Goal: Find specific page/section: Find specific page/section

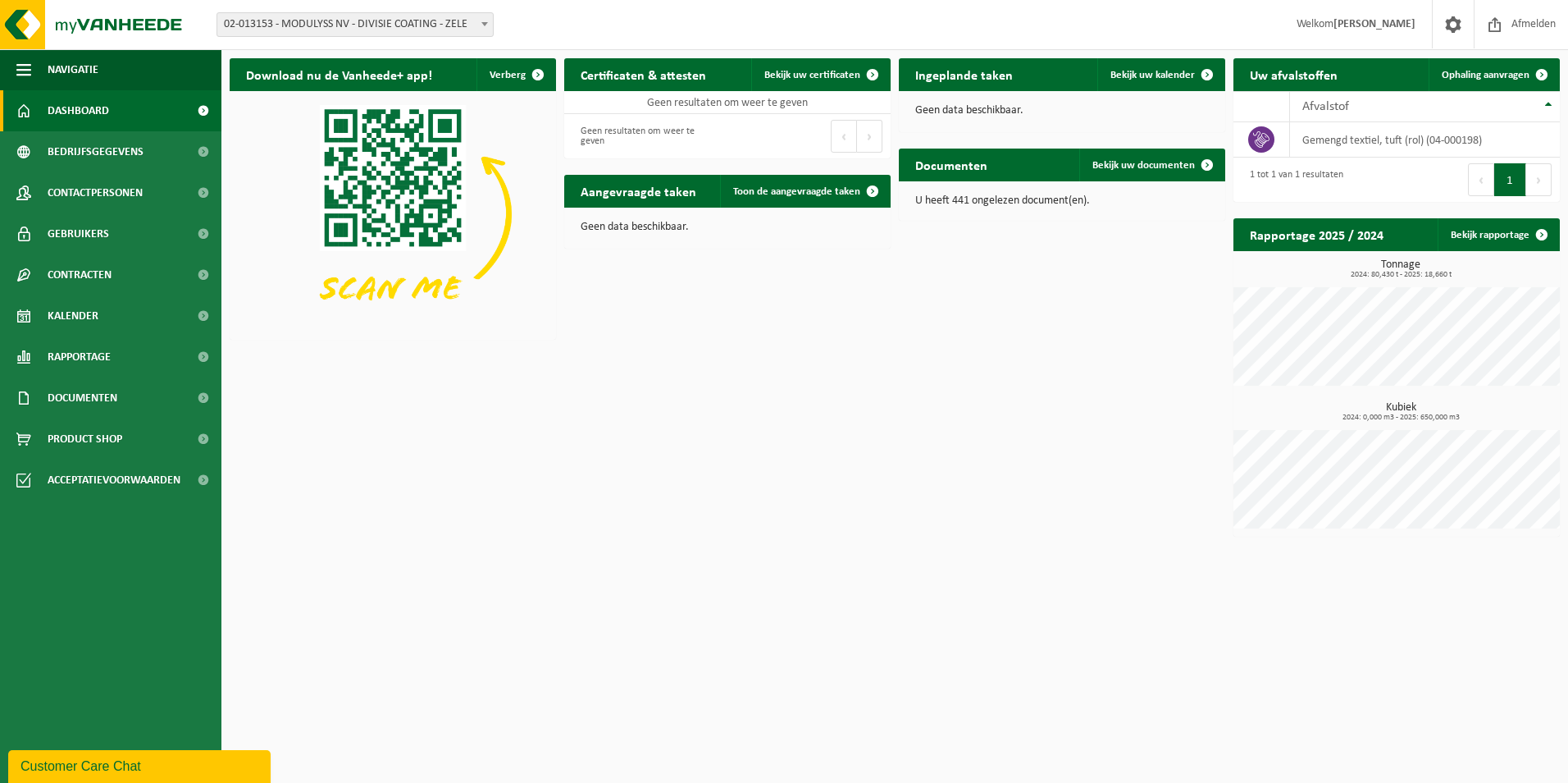
click at [454, 27] on span "02-013153 - MODULYSS NV - DIVISIE COATING - ZELE" at bounding box center [355, 25] width 276 height 23
click at [468, 21] on span "02-013153 - MODULYSS NV - DIVISIE COATING - ZELE" at bounding box center [355, 25] width 276 height 23
click at [484, 21] on span at bounding box center [485, 24] width 16 height 21
click at [210, 112] on span at bounding box center [203, 111] width 37 height 41
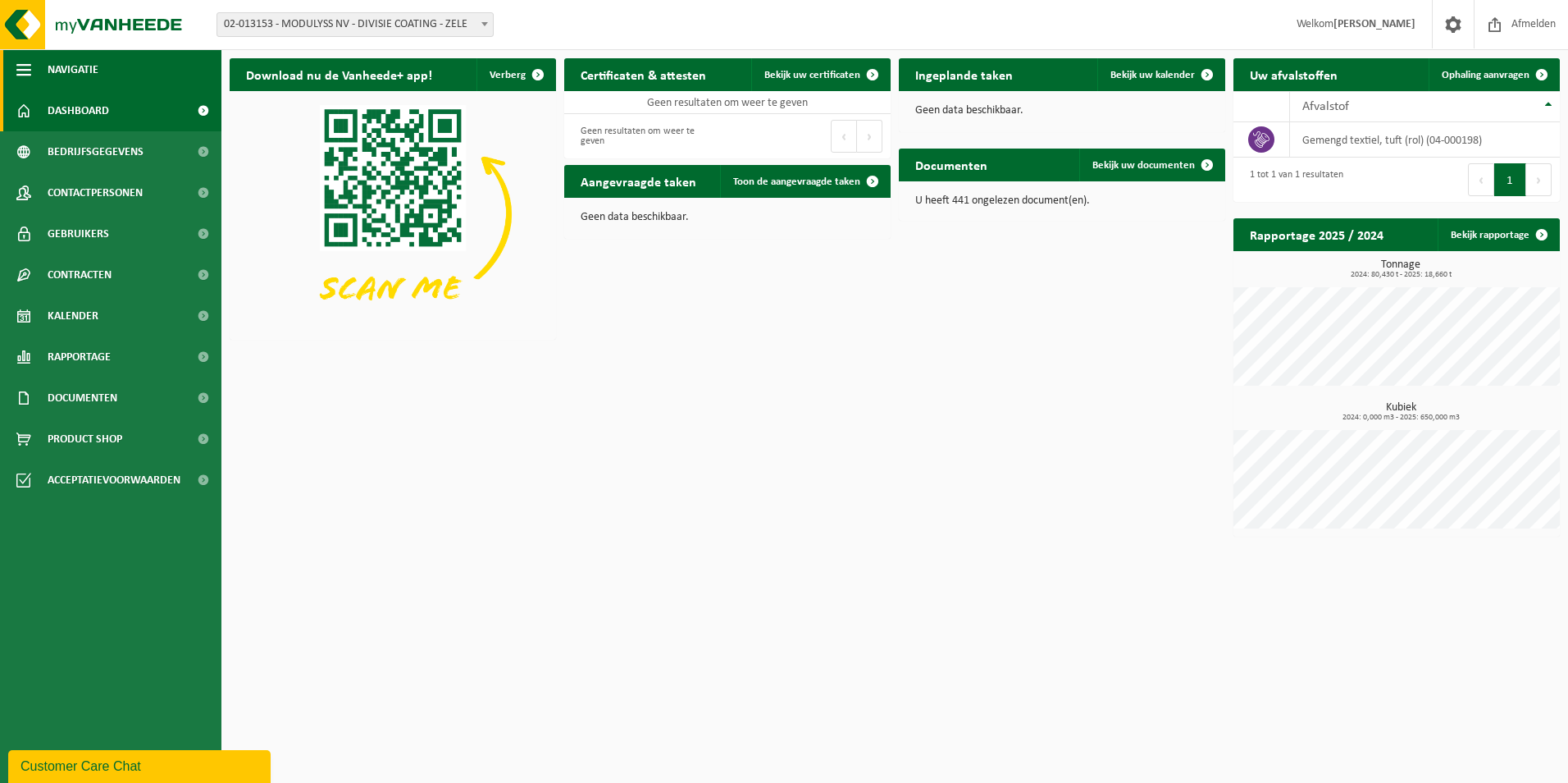
click at [64, 66] on span "Navigatie" at bounding box center [73, 70] width 51 height 41
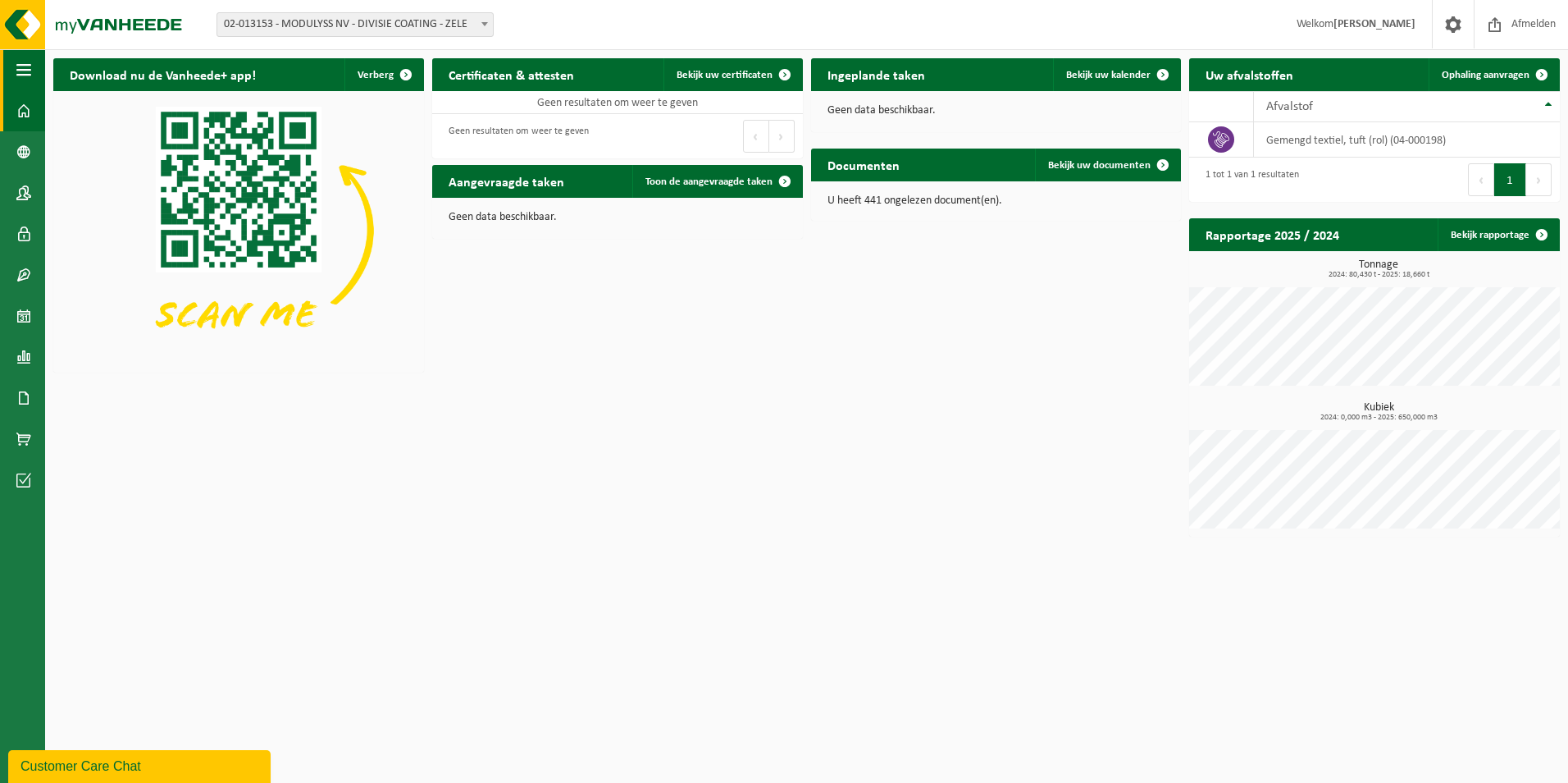
click at [25, 60] on span "button" at bounding box center [24, 70] width 15 height 41
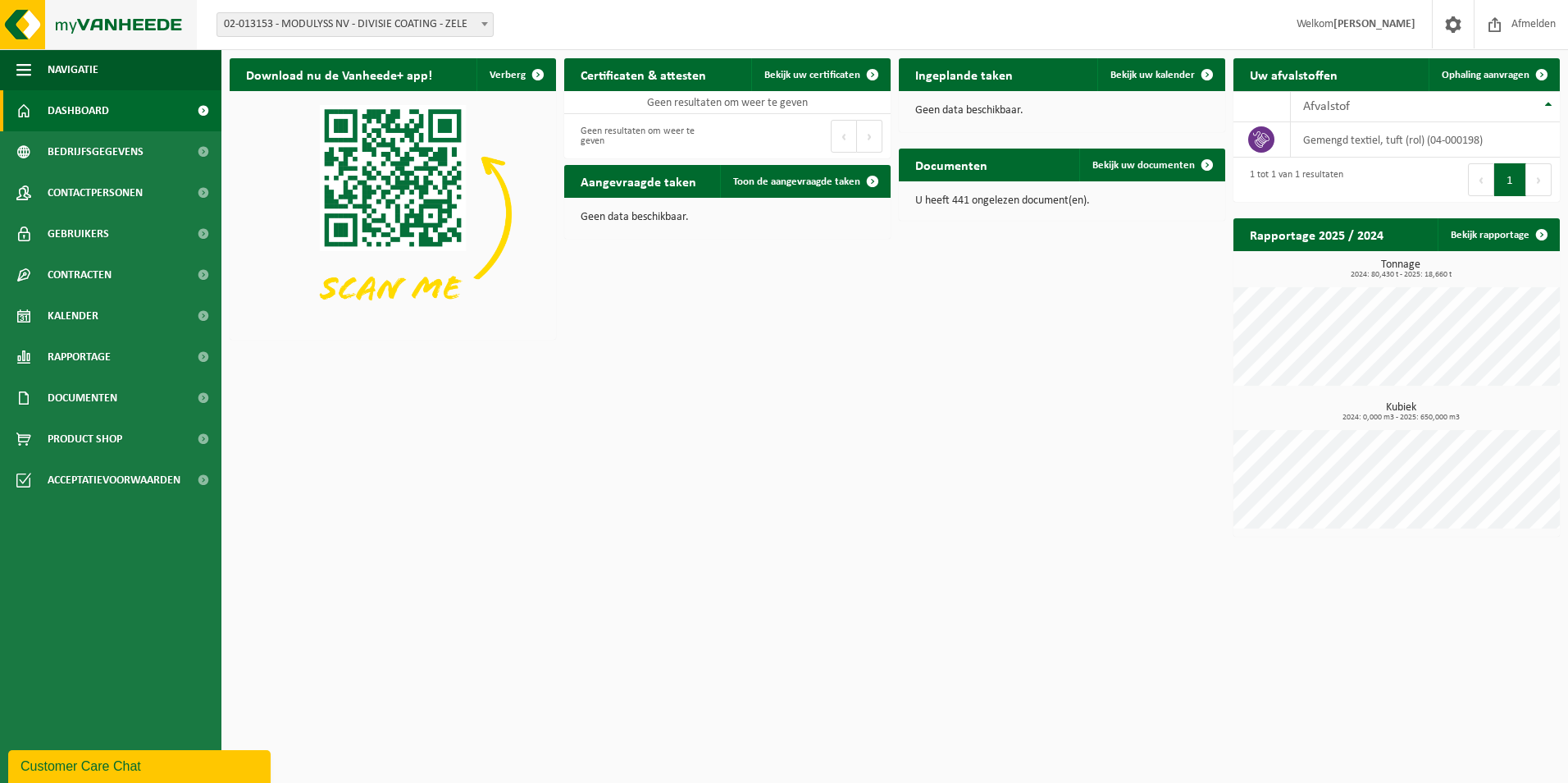
click at [26, 25] on img at bounding box center [98, 25] width 197 height 49
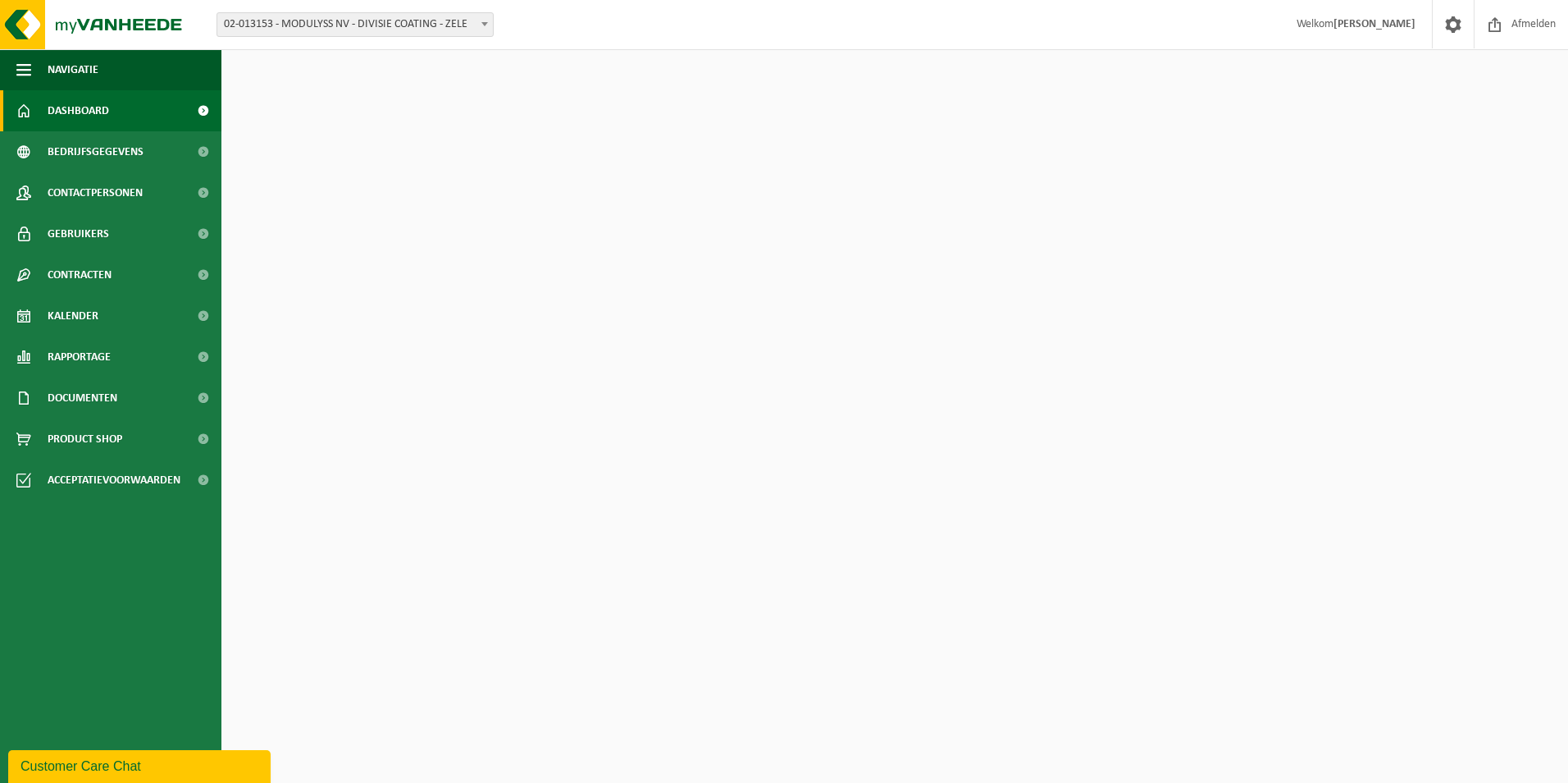
click at [485, 22] on b at bounding box center [485, 24] width 7 height 4
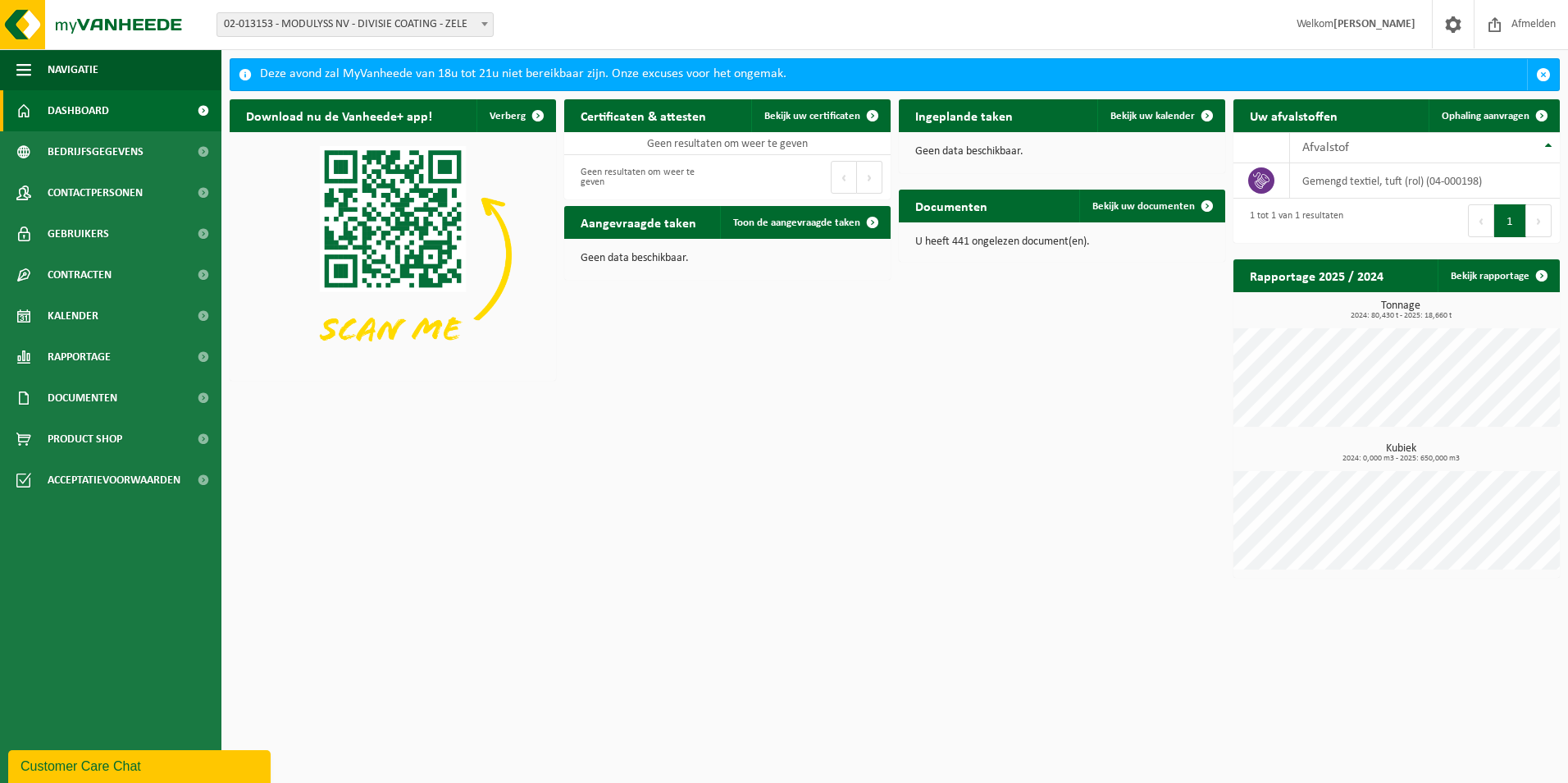
click at [479, 21] on span at bounding box center [485, 24] width 16 height 21
click at [490, 21] on span at bounding box center [485, 24] width 16 height 21
type input "01-"
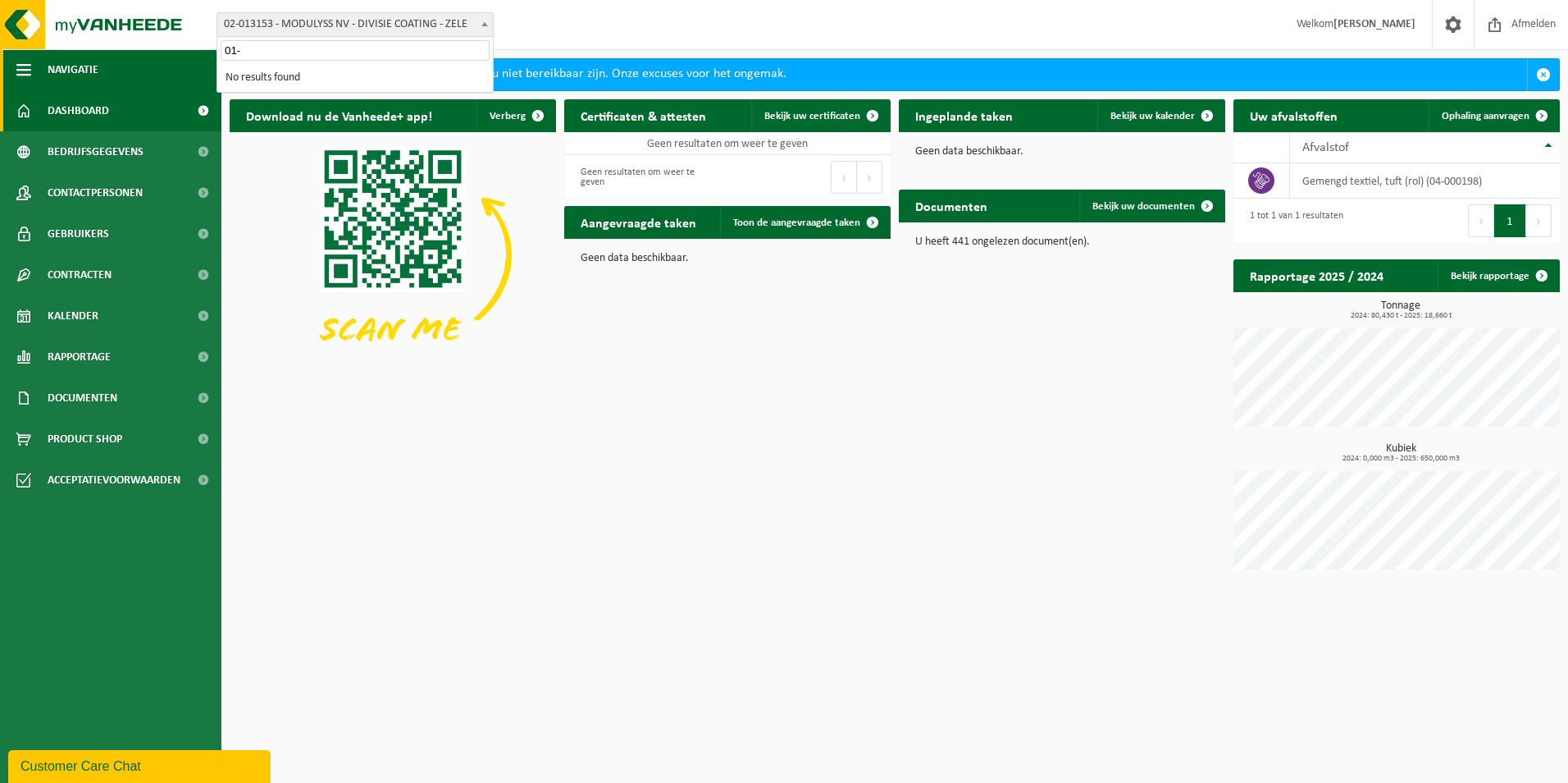
drag, startPoint x: 350, startPoint y: 55, endPoint x: 202, endPoint y: 55, distance: 148.0
click at [202, 55] on body "Vestiging: 02-013153 - MODULYSS NV - DIVISIE COATING - ZELE 02-013153 - MODULYS…" at bounding box center [784, 293] width 1568 height 586
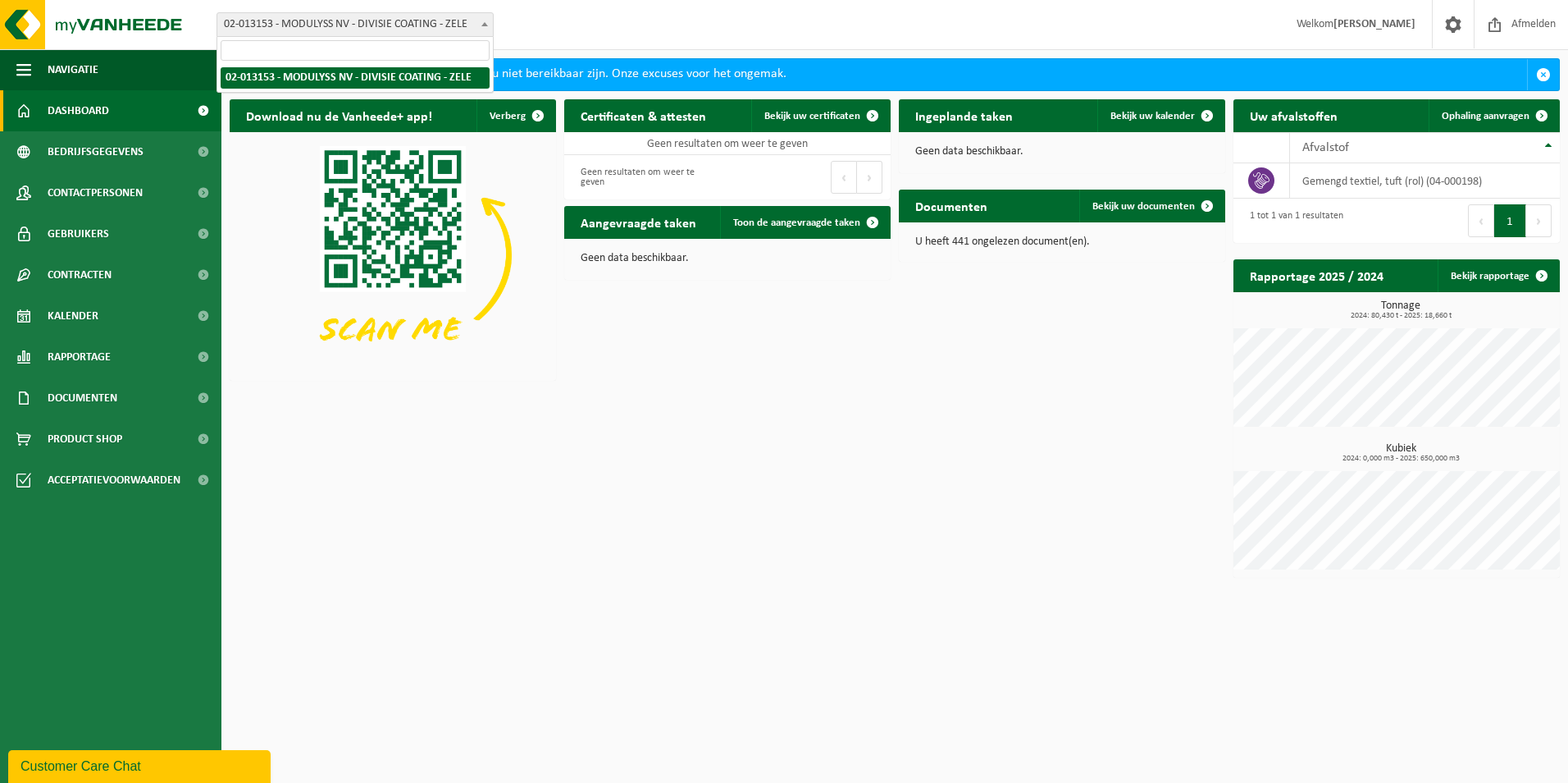
drag, startPoint x: 597, startPoint y: 24, endPoint x: 535, endPoint y: 30, distance: 62.3
click at [597, 24] on div "Vestiging: 02-013153 - MODULYSS NV - DIVISIE COATING - ZELE 02-013153 - MODULYS…" at bounding box center [784, 25] width 1568 height 50
click at [1505, 20] on span at bounding box center [1495, 24] width 25 height 48
click at [1366, 25] on strong "[PERSON_NAME]" at bounding box center [1374, 24] width 82 height 12
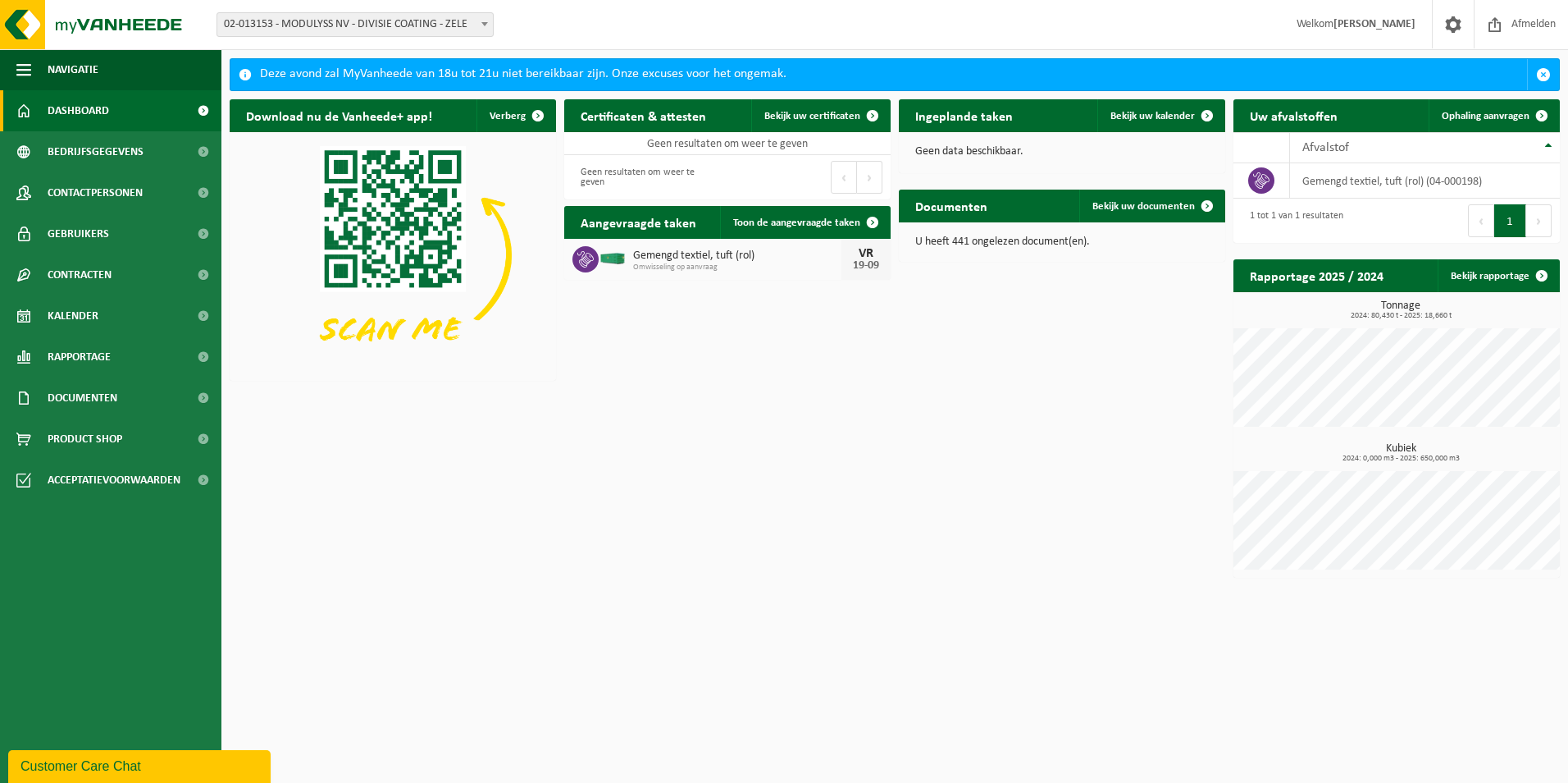
click at [488, 23] on span at bounding box center [485, 24] width 16 height 21
